Goal: Contribute content: Contribute content

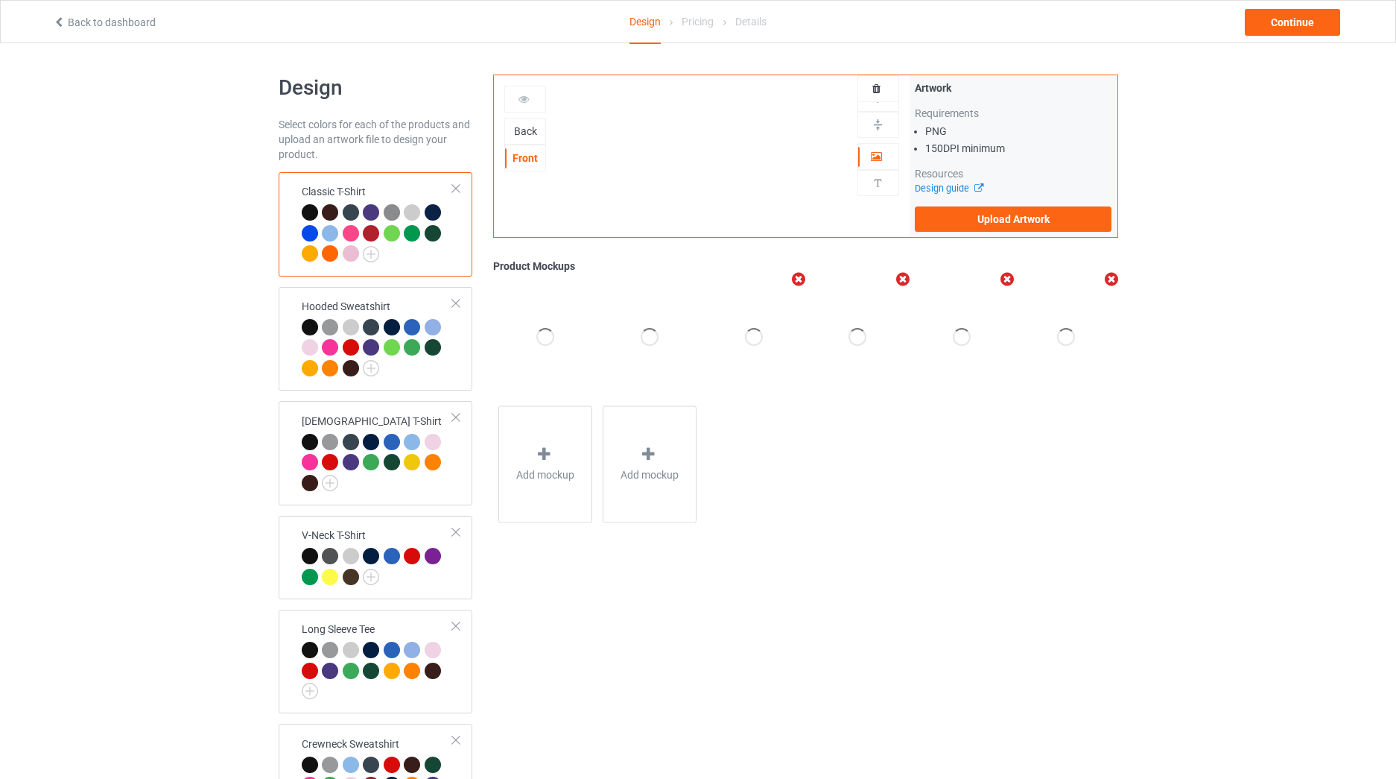
click at [527, 132] on div "Back" at bounding box center [525, 131] width 40 height 15
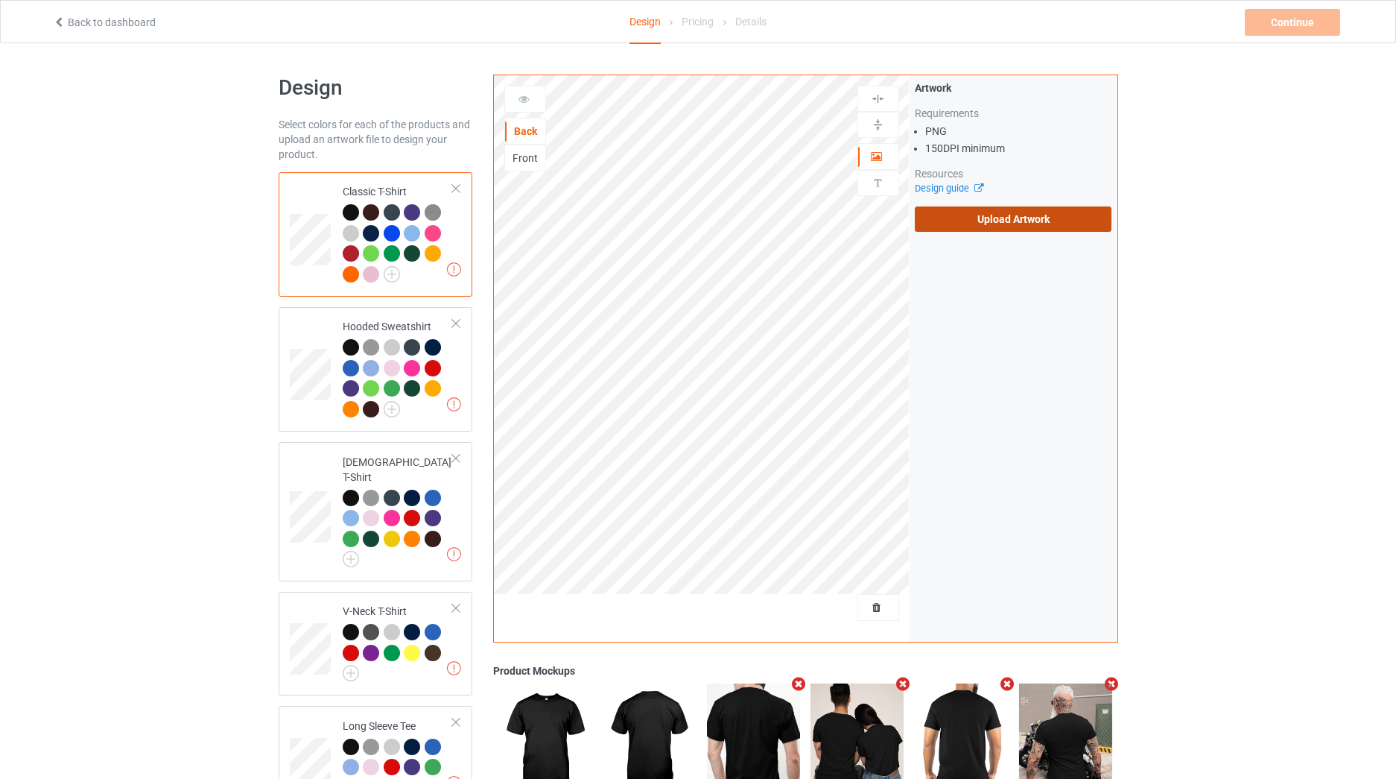
click at [997, 215] on label "Upload Artwork" at bounding box center [1013, 218] width 197 height 25
click at [0, 0] on input "Upload Artwork" at bounding box center [0, 0] width 0 height 0
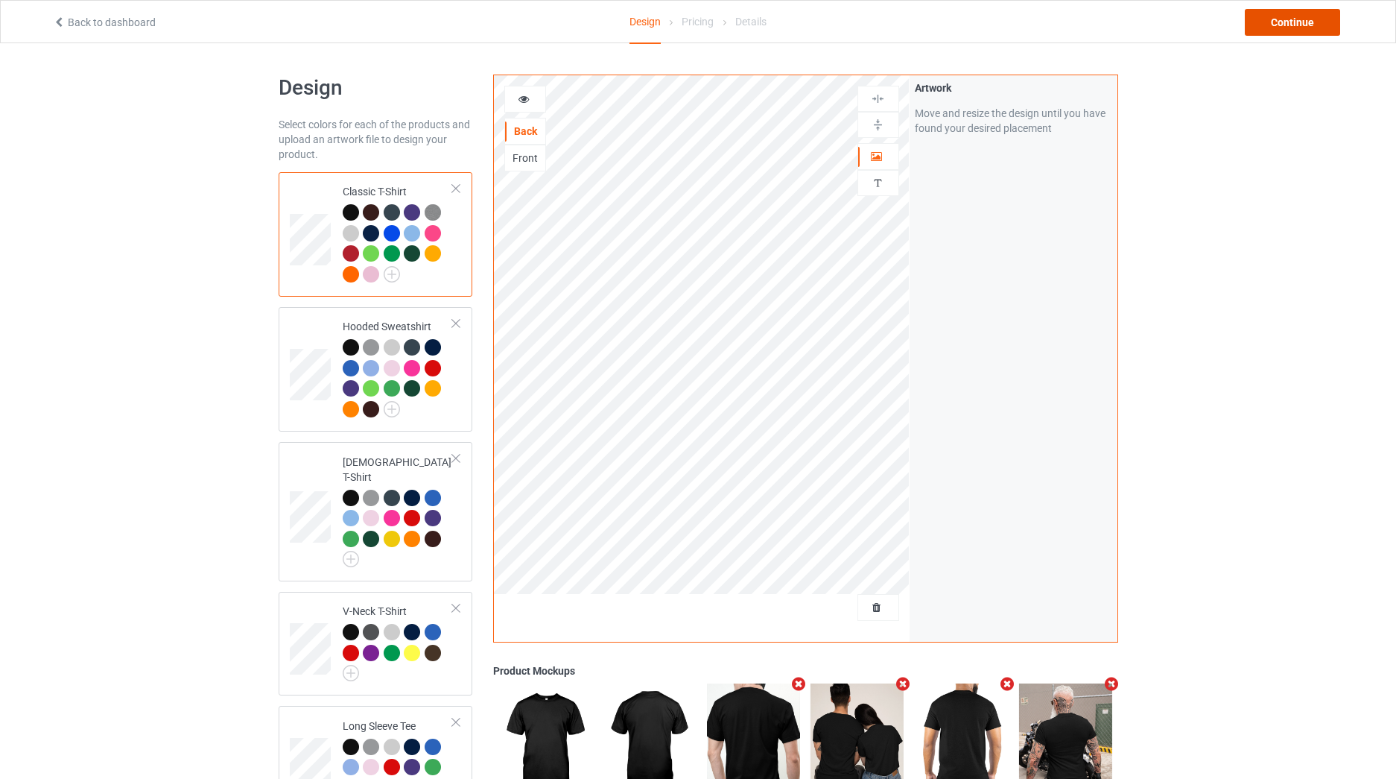
click at [1285, 25] on div "Continue" at bounding box center [1292, 22] width 95 height 27
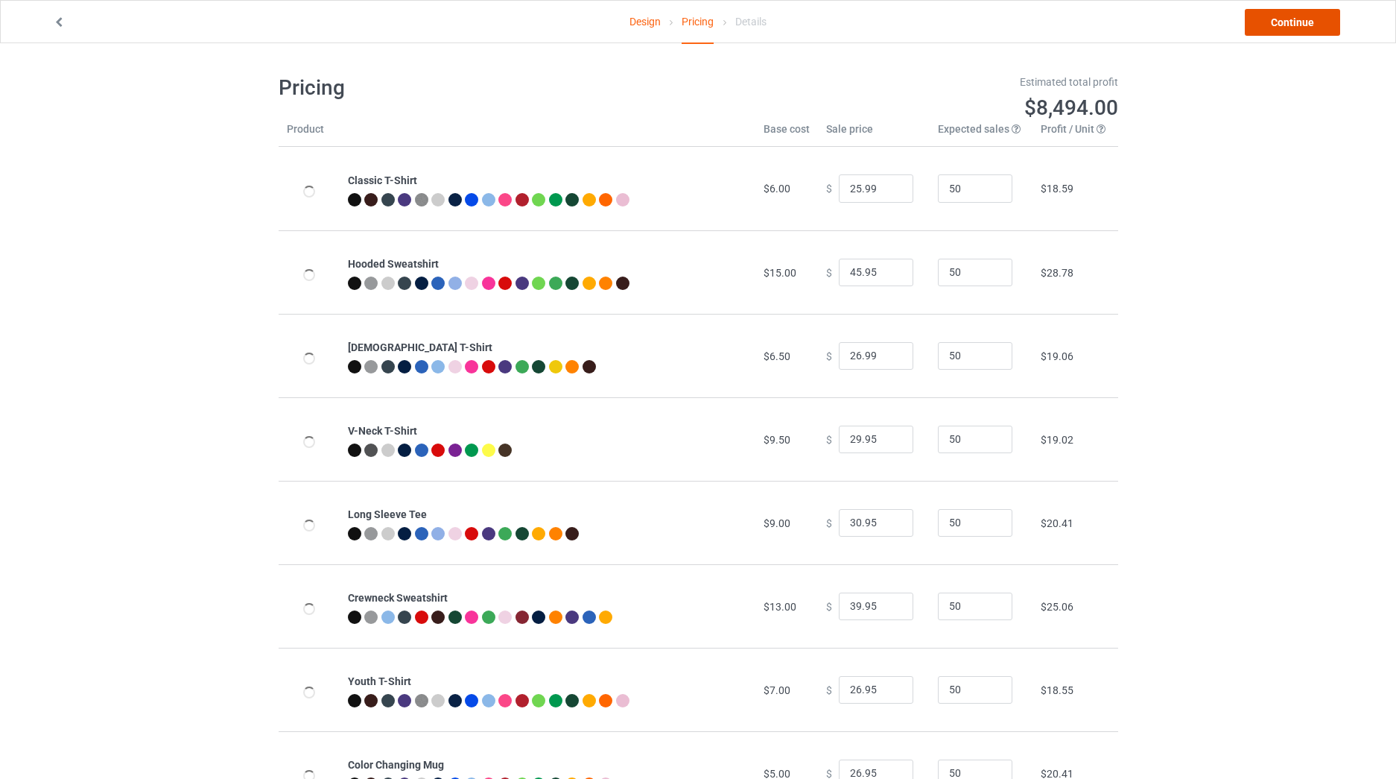
click at [1285, 25] on link "Continue" at bounding box center [1292, 22] width 95 height 27
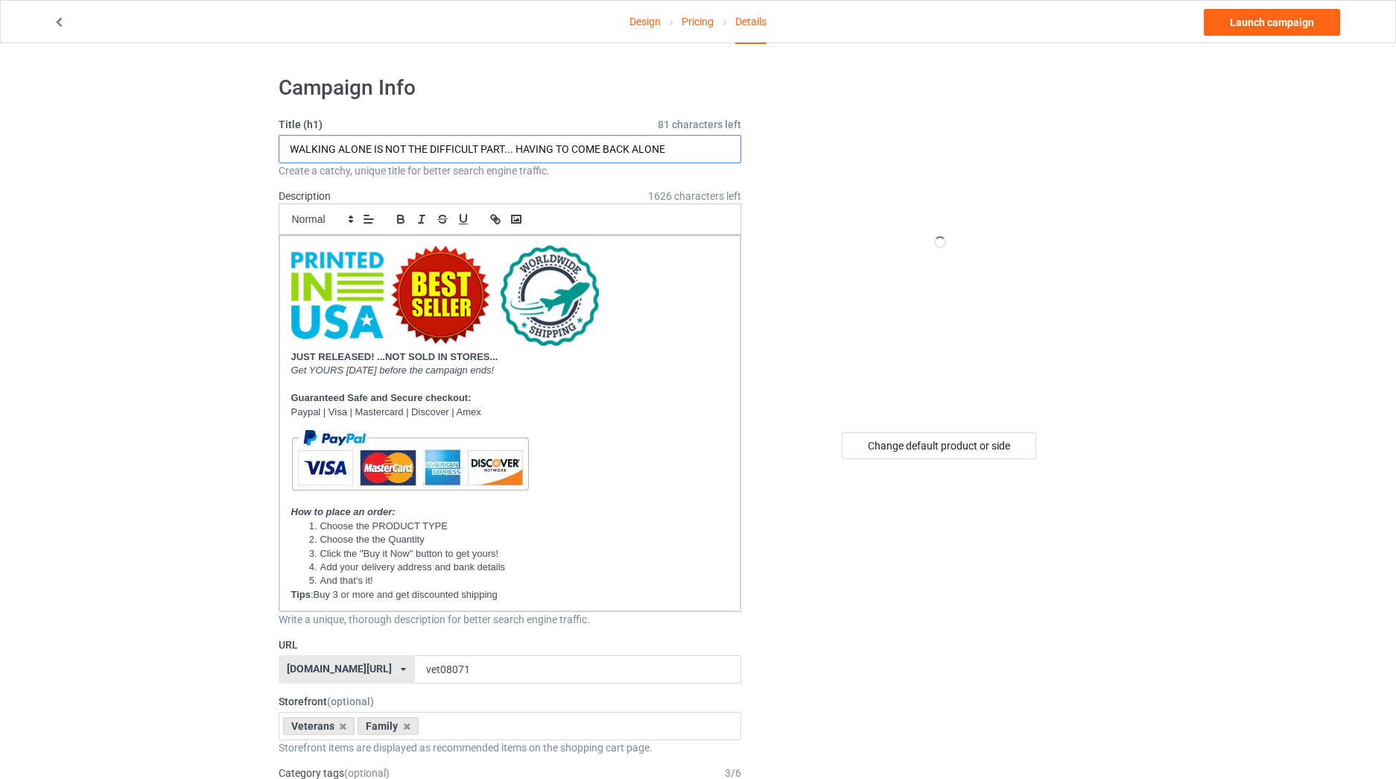
click at [496, 140] on input "WALKING ALONE IS NOT THE DIFFICULT PART... HAVING TO COME BACK ALONE" at bounding box center [510, 149] width 463 height 28
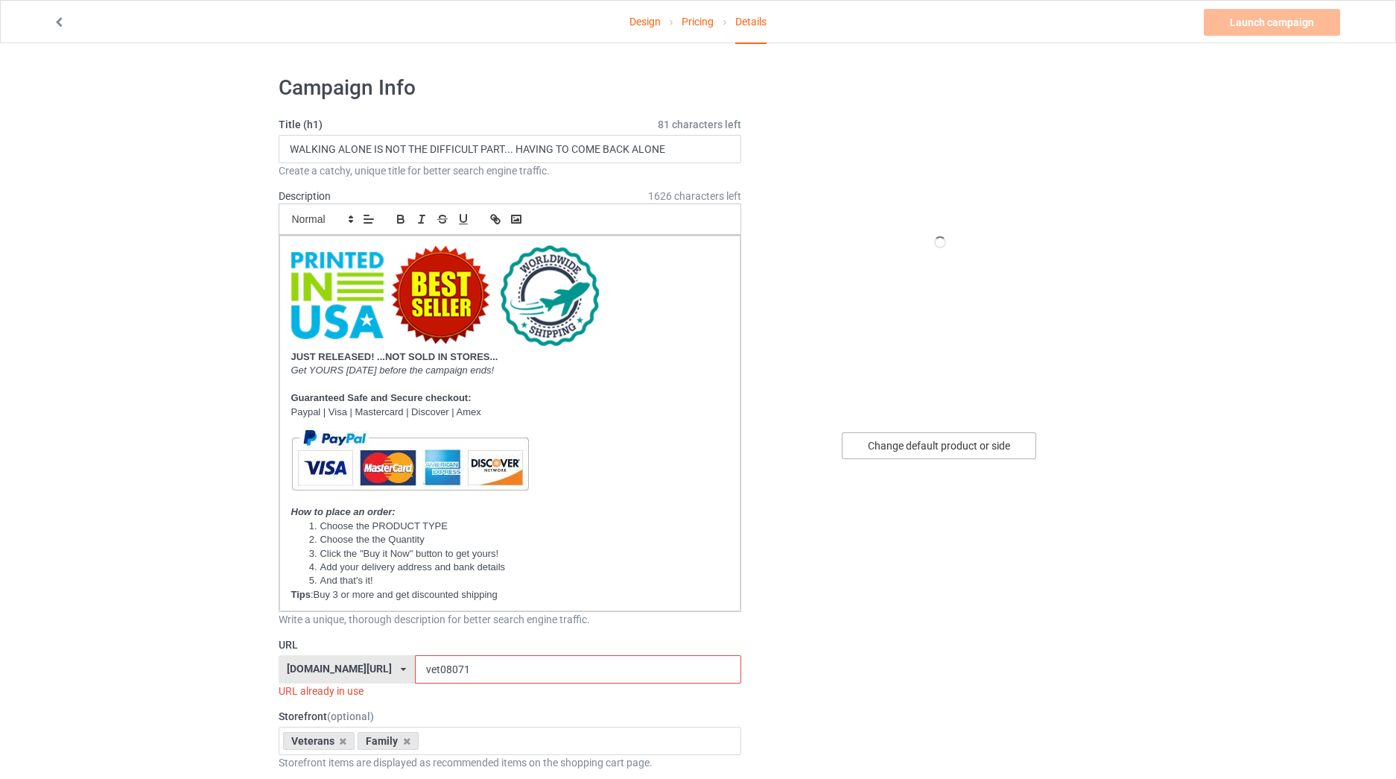
click at [902, 432] on div "Change default product or side" at bounding box center [939, 445] width 194 height 27
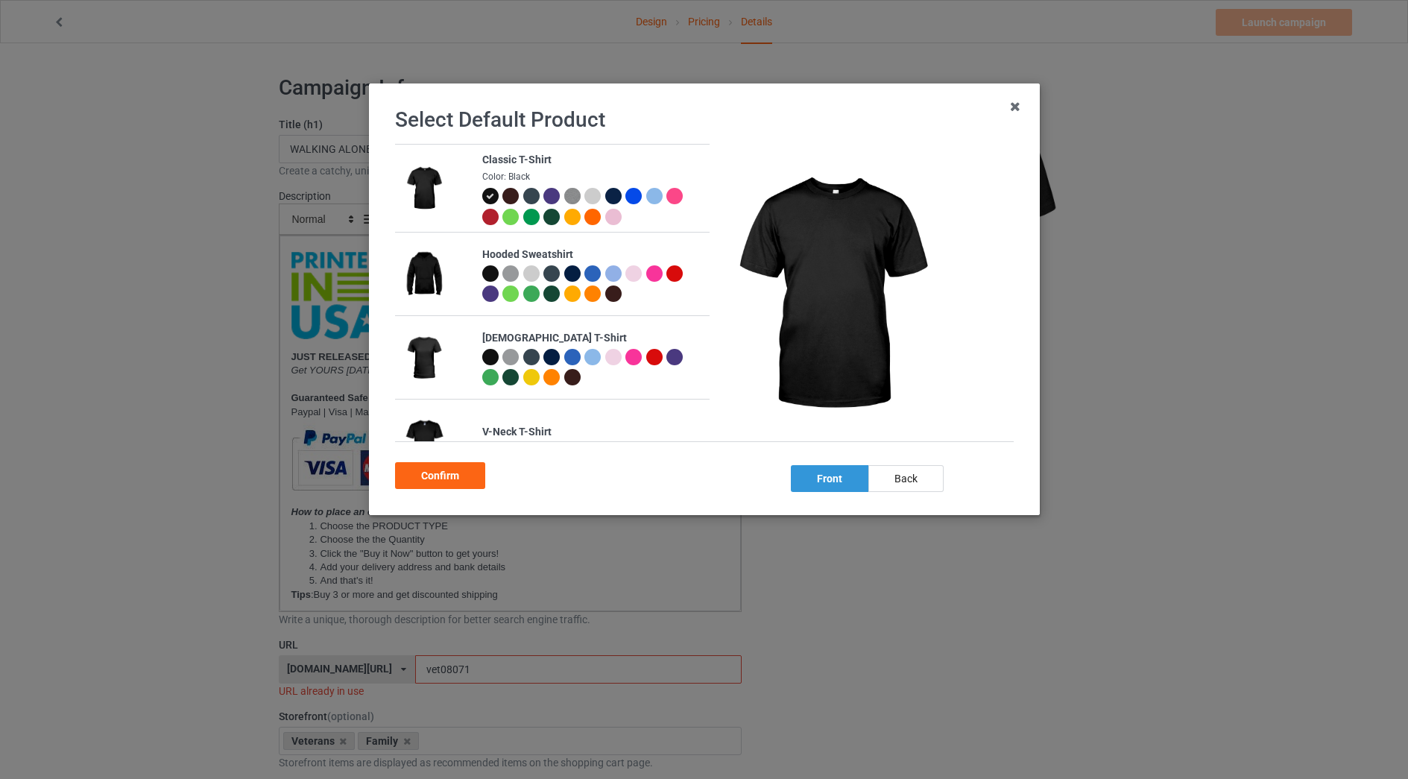
click at [927, 479] on div "back" at bounding box center [904, 478] width 75 height 27
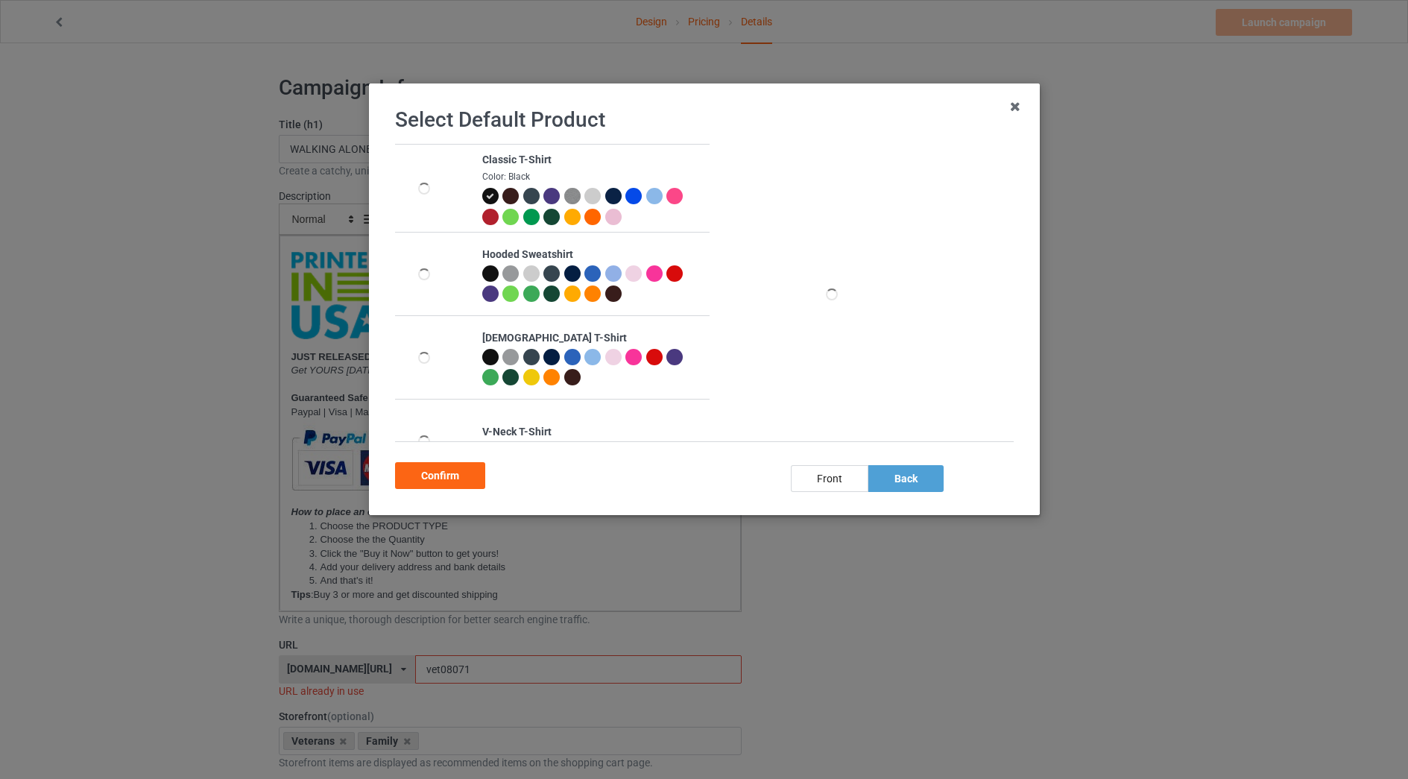
drag, startPoint x: 410, startPoint y: 475, endPoint x: 411, endPoint y: 246, distance: 228.8
click at [411, 472] on div "Confirm" at bounding box center [440, 475] width 90 height 27
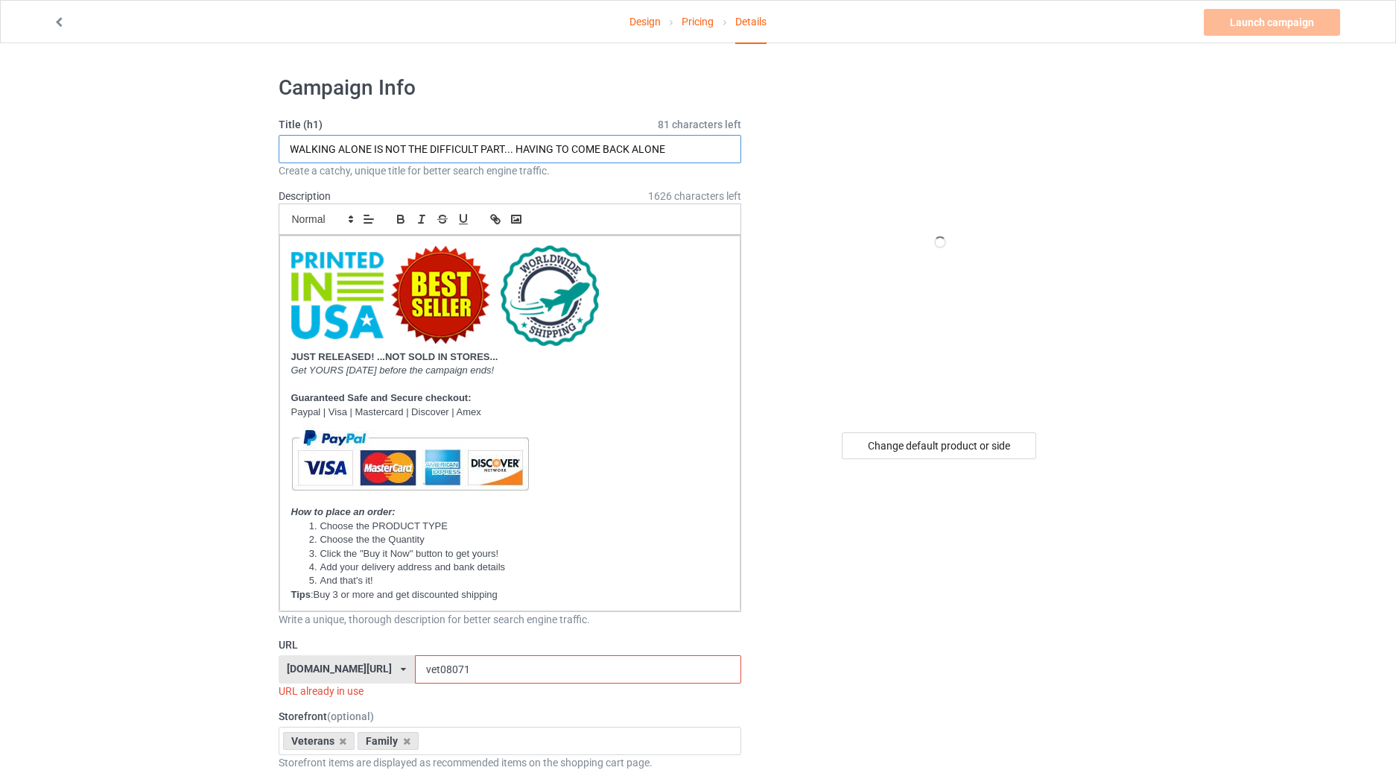
click at [385, 139] on input "WALKING ALONE IS NOT THE DIFFICULT PART... HAVING TO COME BACK ALONE" at bounding box center [510, 149] width 463 height 28
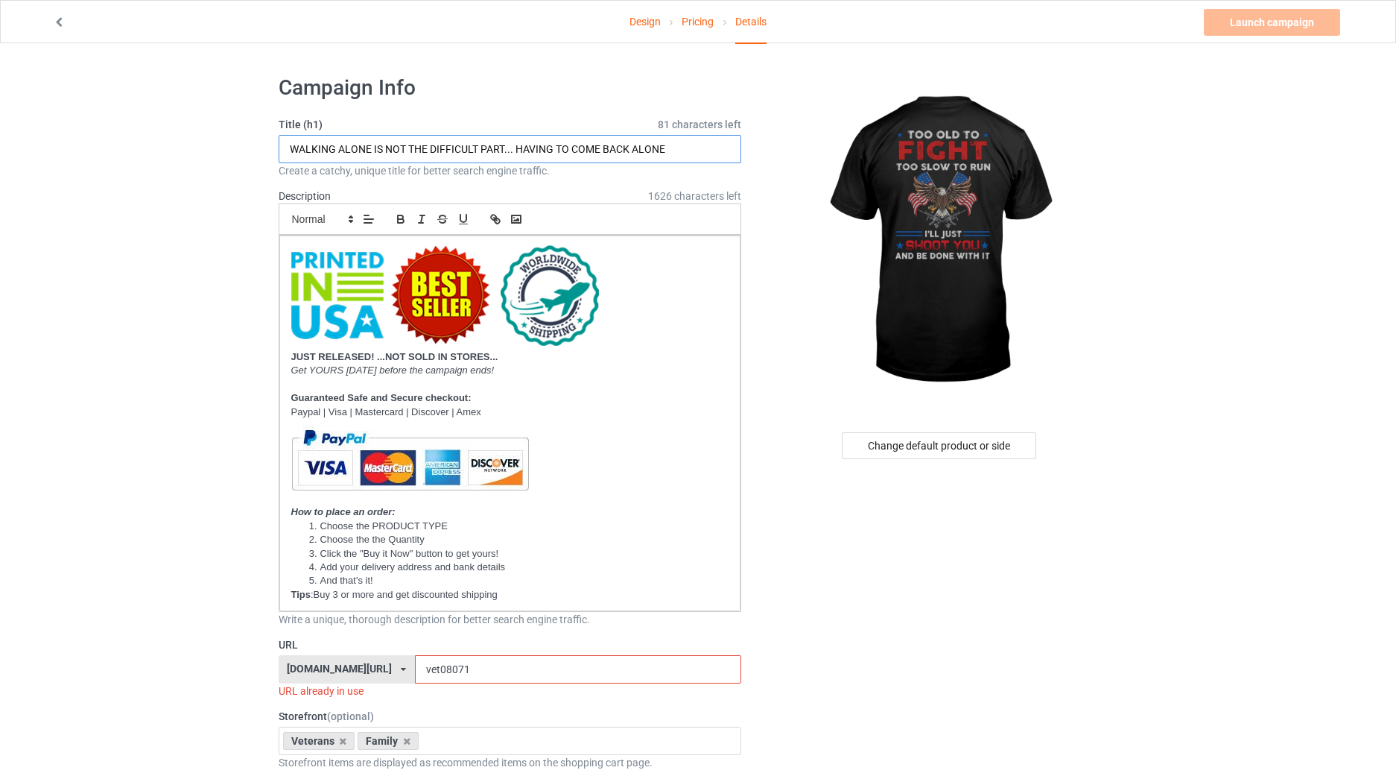
click at [382, 153] on input "WALKING ALONE IS NOT THE DIFFICULT PART... HAVING TO COME BACK ALONE" at bounding box center [510, 149] width 463 height 28
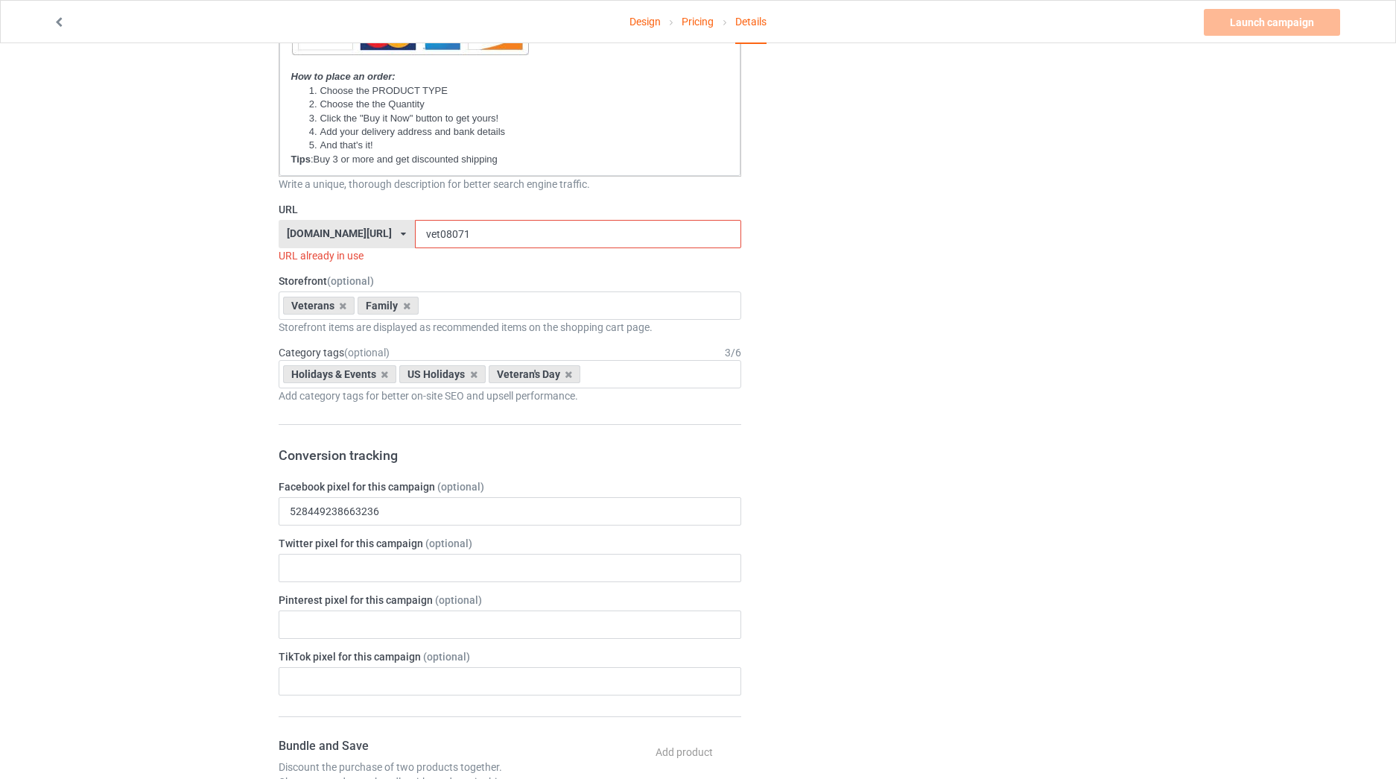
scroll to position [522, 0]
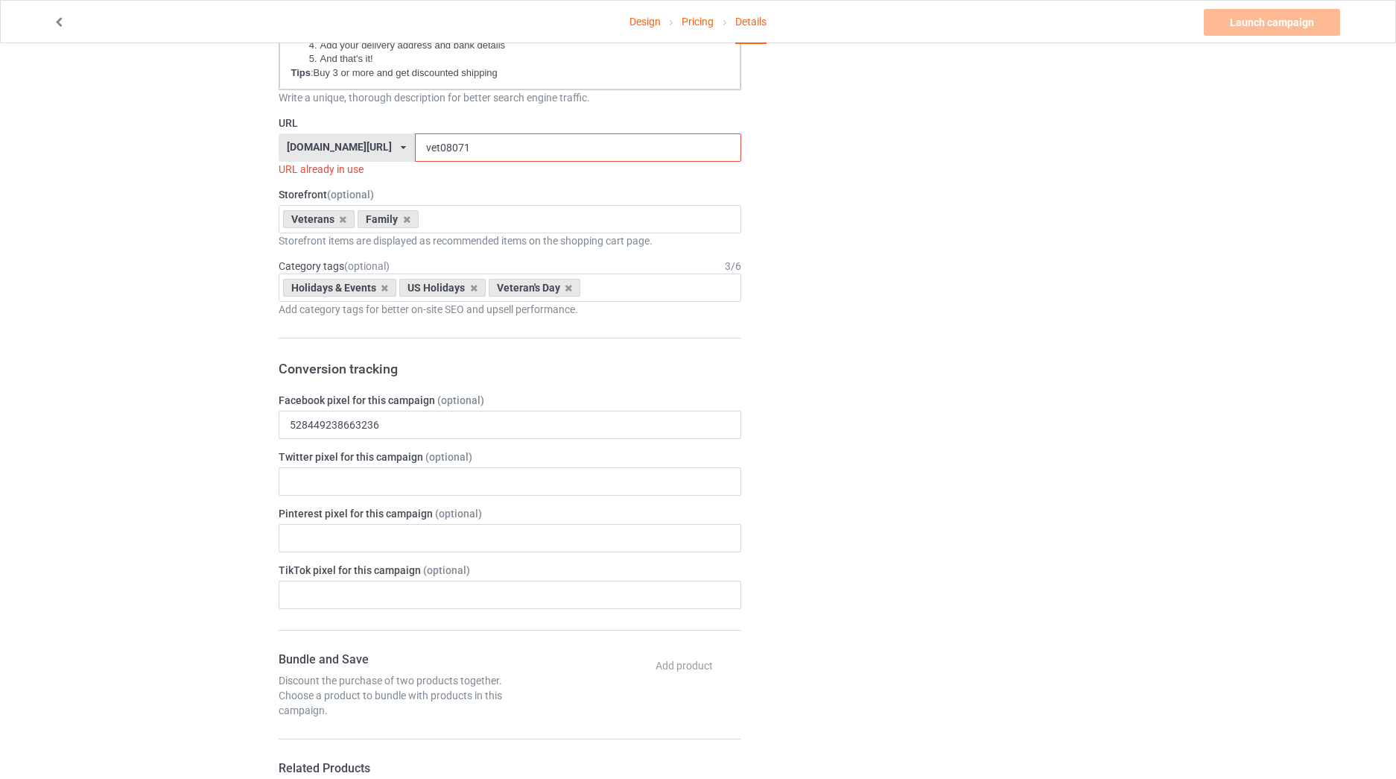
type input "Too Old Too Fight Too Slow To Run"
drag, startPoint x: 438, startPoint y: 145, endPoint x: 407, endPoint y: 145, distance: 31.3
click at [415, 145] on input "vet08071" at bounding box center [578, 147] width 326 height 28
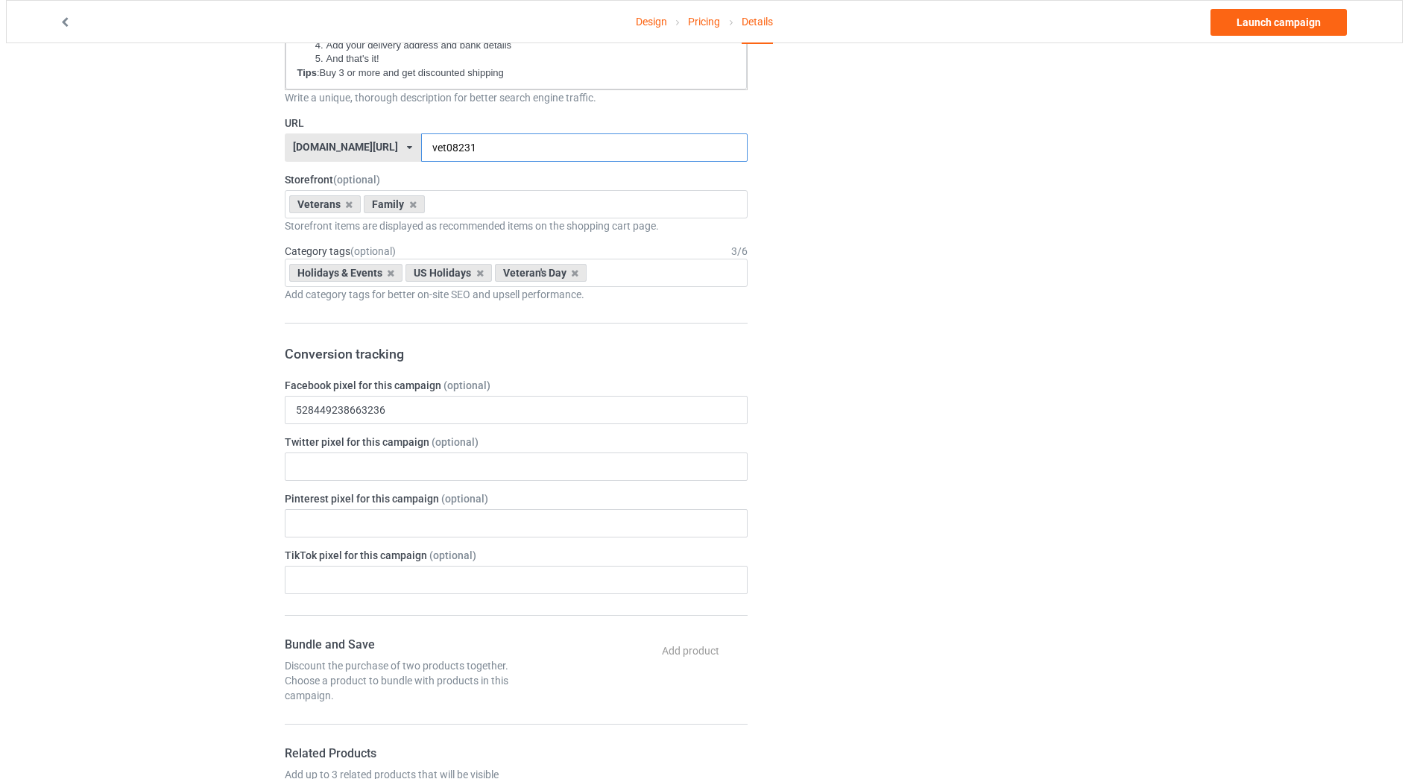
scroll to position [0, 0]
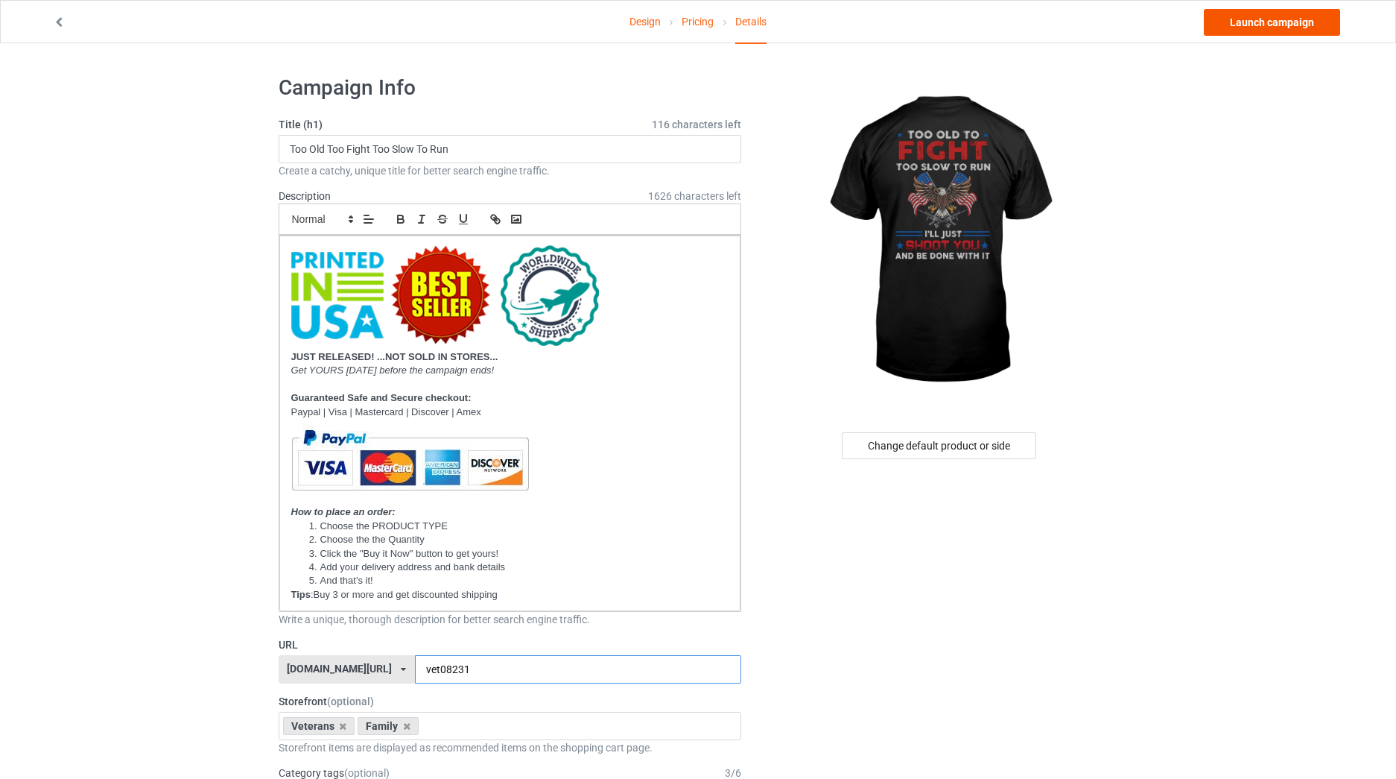
type input "vet08231"
click at [1248, 22] on link "Launch campaign" at bounding box center [1272, 22] width 136 height 27
